Goal: Task Accomplishment & Management: Use online tool/utility

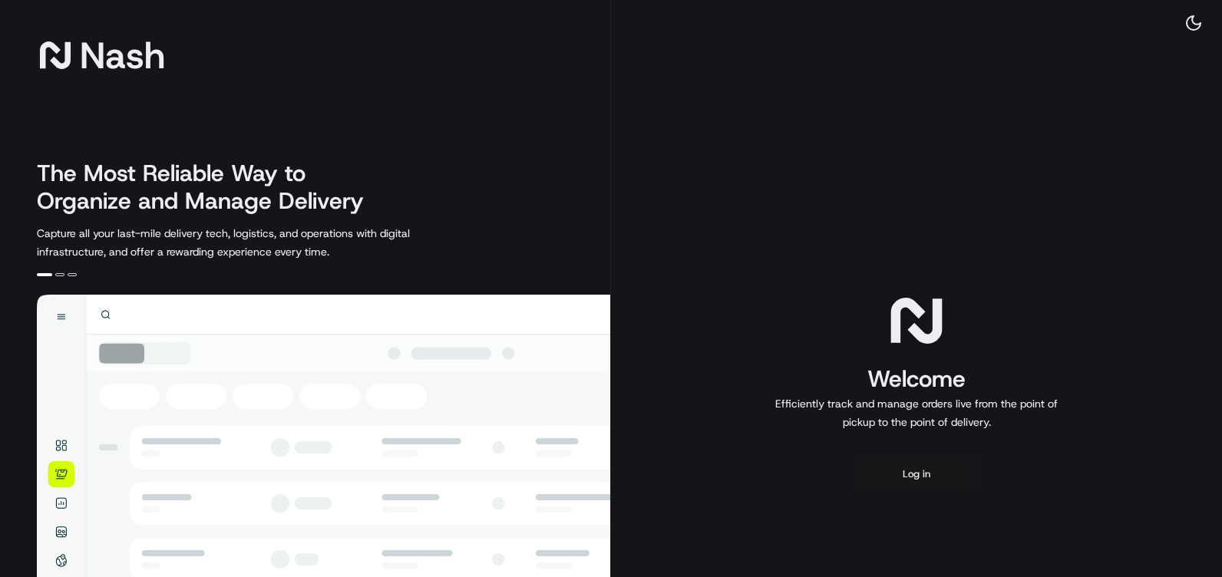
click at [914, 461] on button "Log in" at bounding box center [916, 474] width 123 height 37
click at [939, 471] on button "Log in" at bounding box center [916, 474] width 123 height 37
click at [873, 465] on button "Log in" at bounding box center [916, 474] width 123 height 37
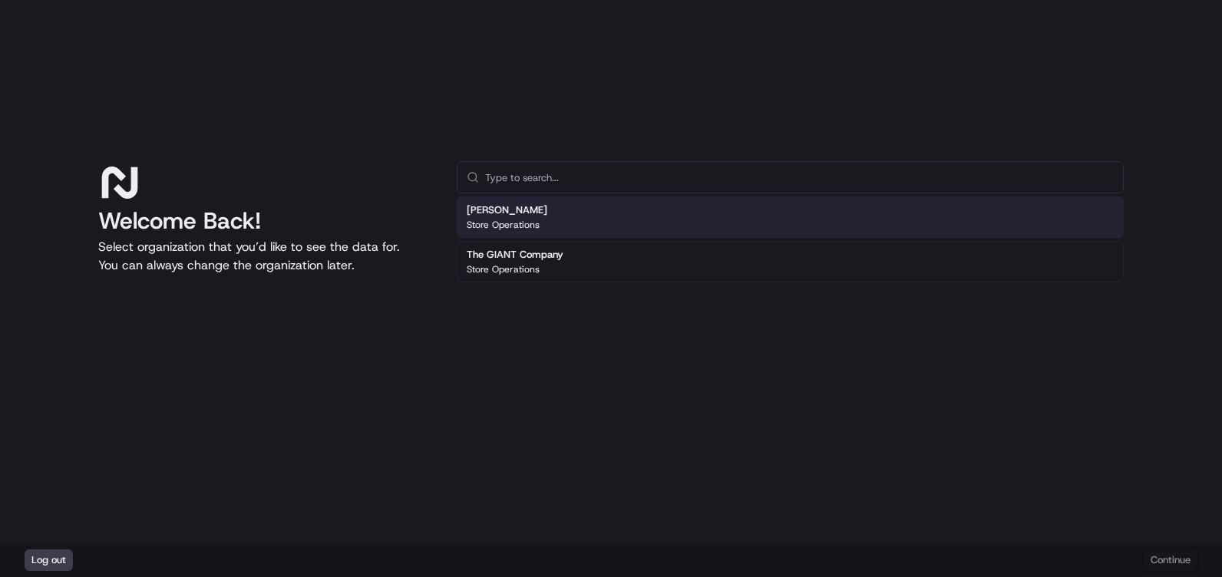
click at [530, 229] on p "Store Operations" at bounding box center [503, 225] width 73 height 12
click at [522, 219] on p "Store Operations" at bounding box center [503, 225] width 73 height 12
click at [515, 213] on h2 "Martin's" at bounding box center [507, 210] width 81 height 14
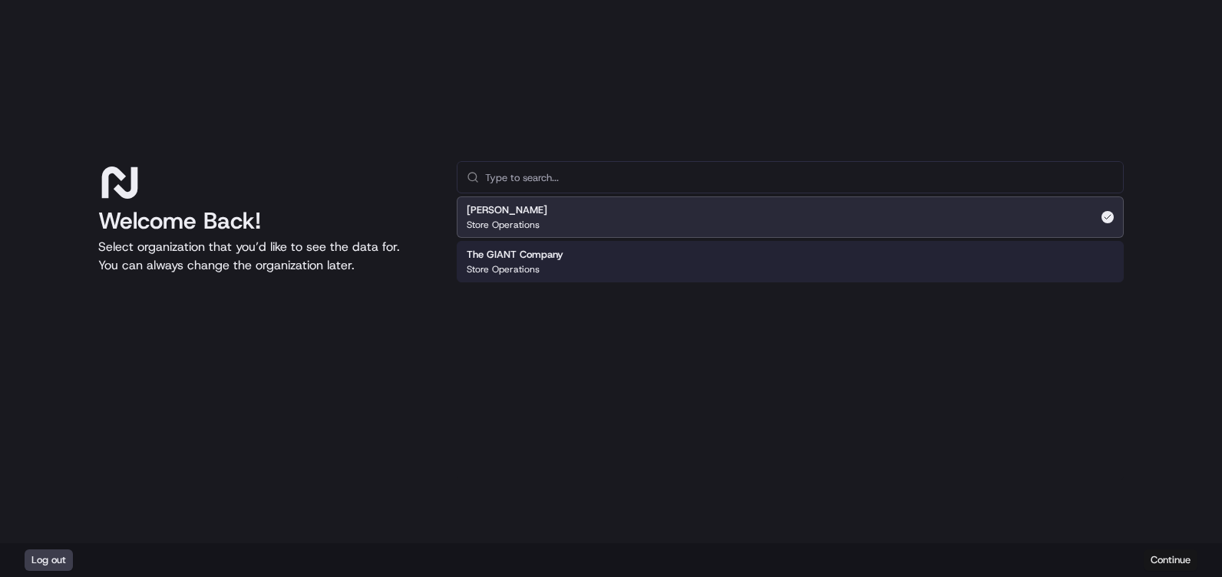
click at [1181, 565] on button "Continue" at bounding box center [1171, 560] width 54 height 21
